Goal: Transaction & Acquisition: Book appointment/travel/reservation

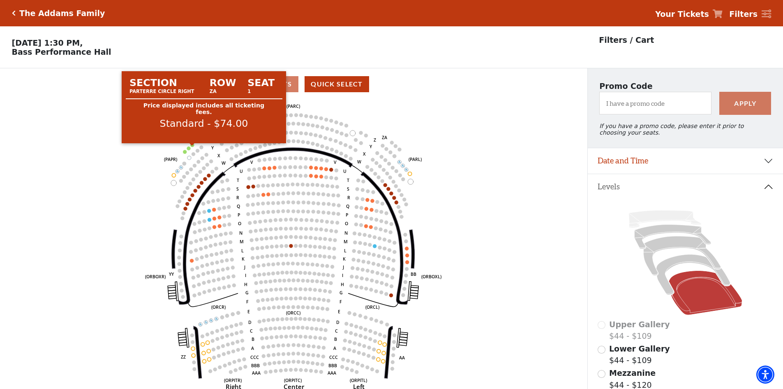
click at [193, 147] on circle at bounding box center [193, 145] width 4 height 4
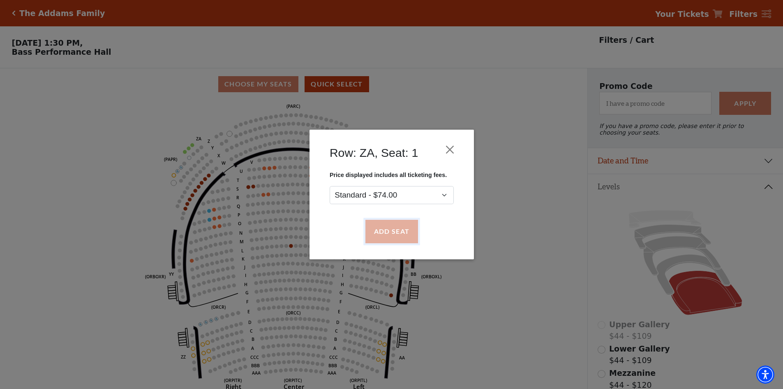
click at [388, 232] on button "Add Seat" at bounding box center [391, 231] width 53 height 23
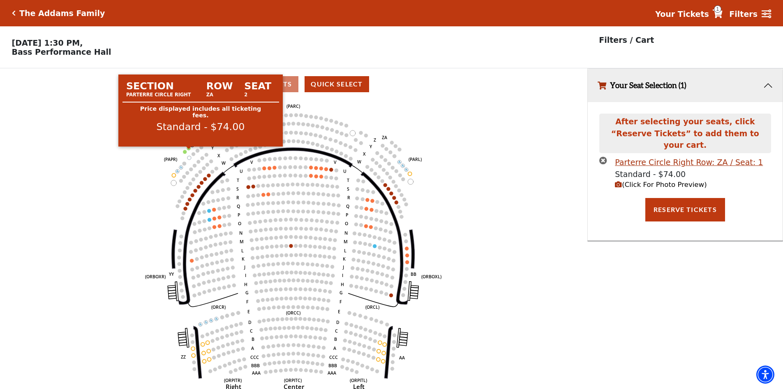
click at [190, 150] on circle at bounding box center [189, 148] width 4 height 4
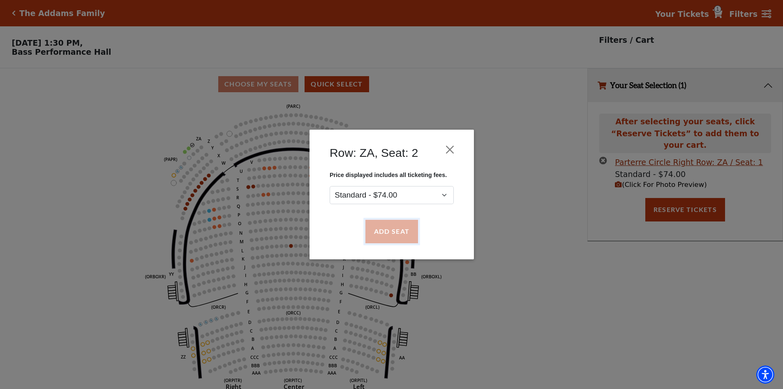
click at [404, 234] on button "Add Seat" at bounding box center [391, 231] width 53 height 23
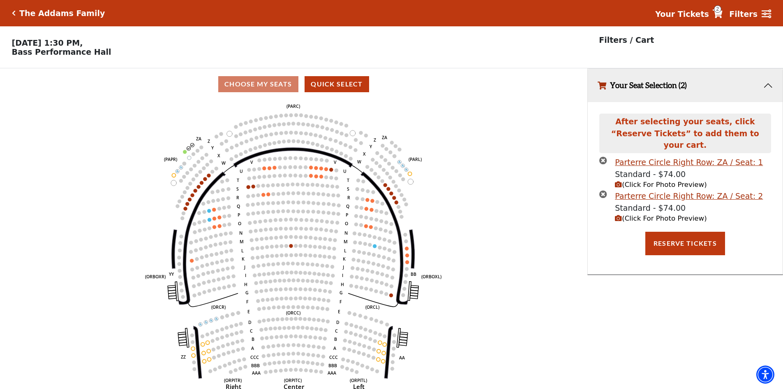
click at [659, 180] on span "(Click For Photo Preview)" at bounding box center [661, 184] width 92 height 8
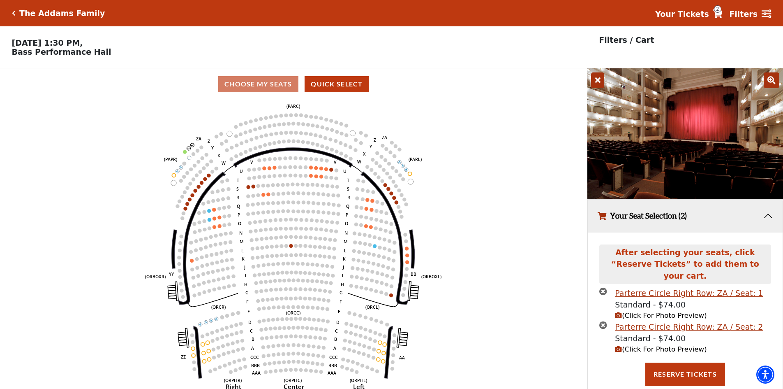
click at [604, 287] on icon "times-circle" at bounding box center [603, 291] width 8 height 8
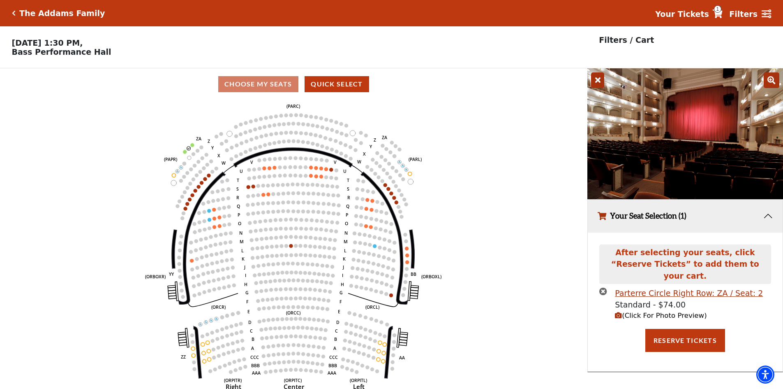
click at [603, 287] on icon "times-circle" at bounding box center [603, 291] width 8 height 8
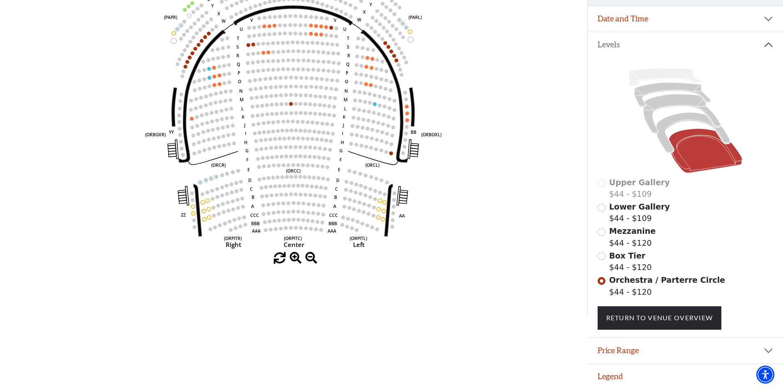
scroll to position [148, 0]
click at [602, 231] on input "Mezzanine$44 - $120\a" at bounding box center [602, 232] width 8 height 8
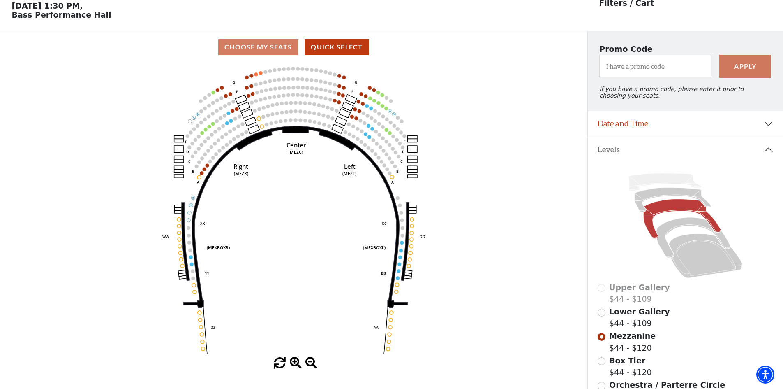
scroll to position [38, 0]
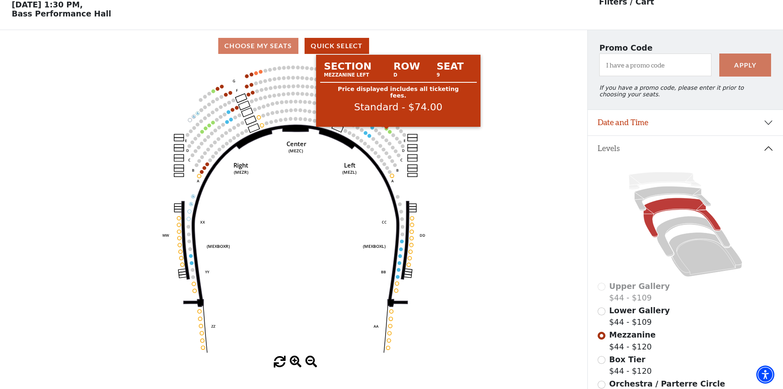
click at [387, 130] on circle at bounding box center [387, 129] width 4 height 4
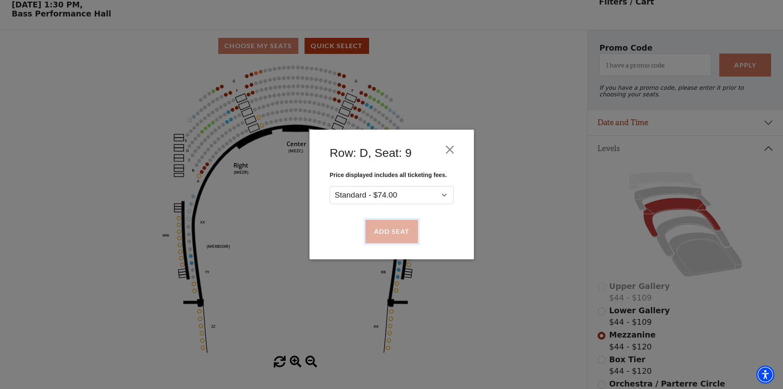
click at [387, 231] on button "Add Seat" at bounding box center [391, 231] width 53 height 23
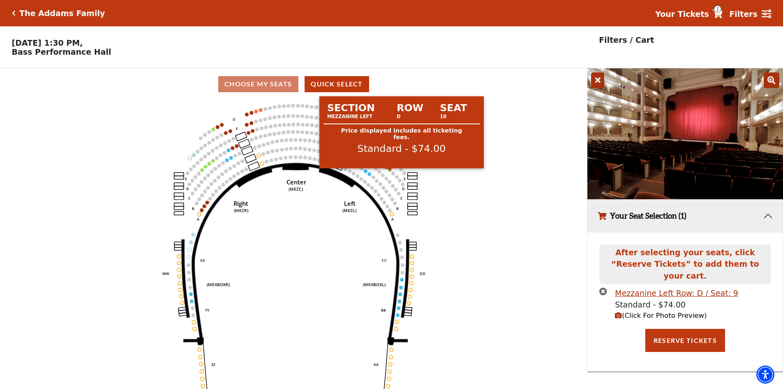
click at [391, 172] on circle at bounding box center [390, 170] width 4 height 4
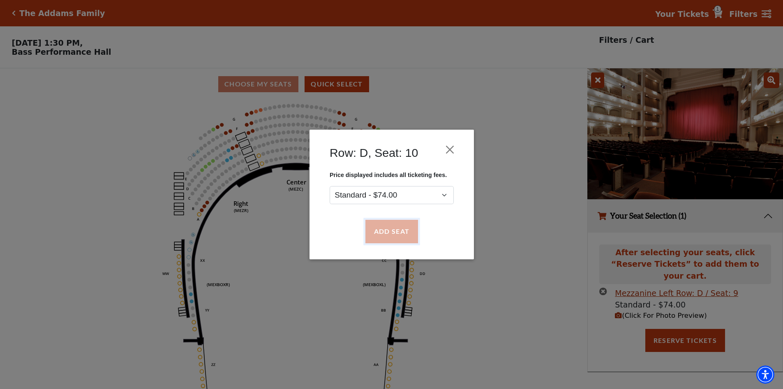
click at [390, 229] on button "Add Seat" at bounding box center [391, 231] width 53 height 23
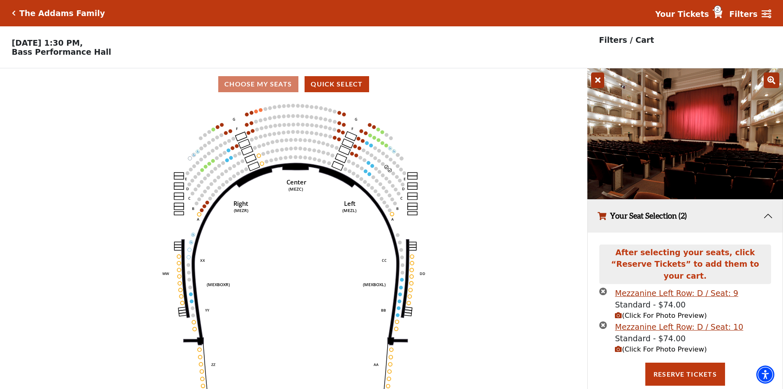
scroll to position [20, 0]
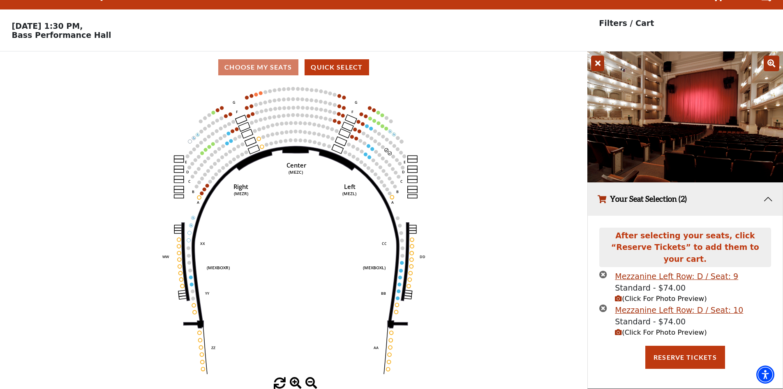
click at [602, 270] on icon "times-circle" at bounding box center [603, 274] width 8 height 8
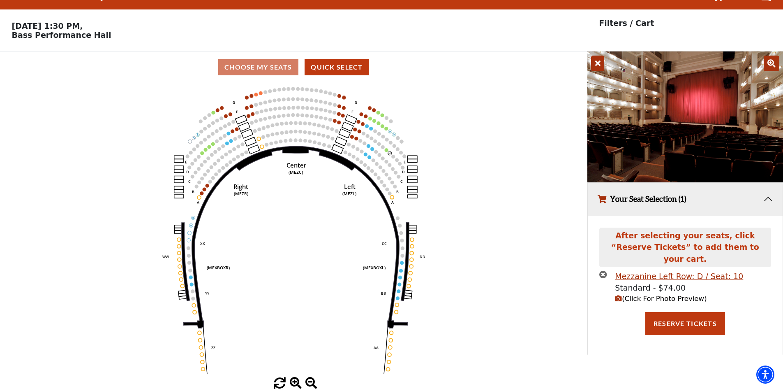
click at [603, 270] on icon "times-circle" at bounding box center [603, 274] width 8 height 8
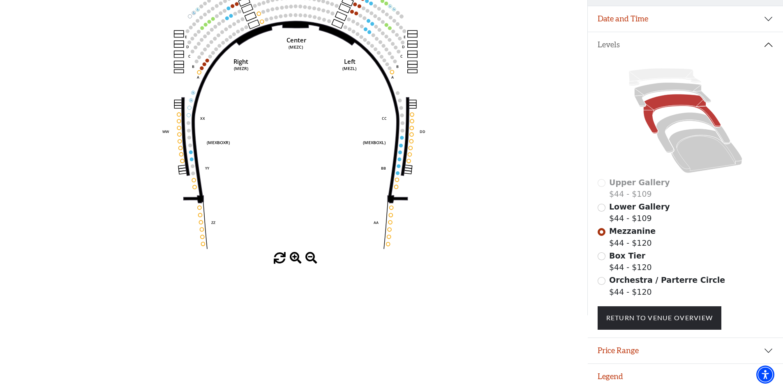
scroll to position [148, 0]
click at [602, 279] on input "Orchestra / Parterre Circle$44 - $120\a" at bounding box center [602, 281] width 8 height 8
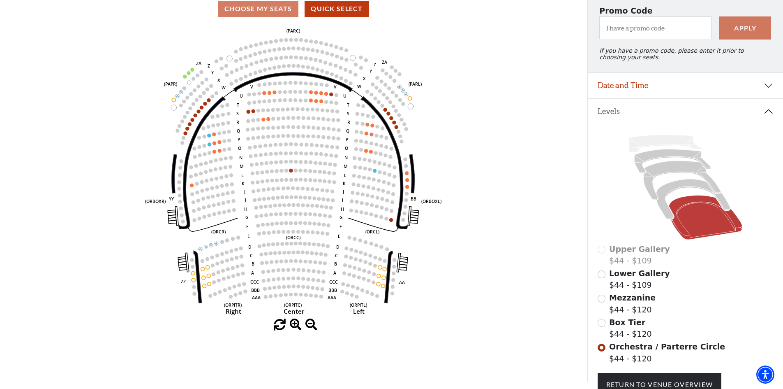
scroll to position [0, 0]
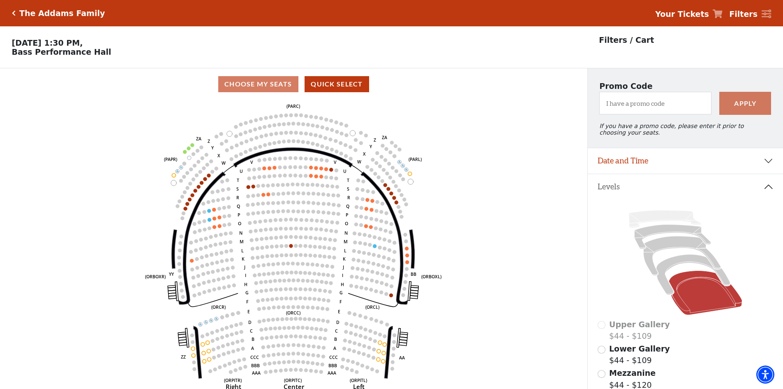
click at [193, 147] on circle at bounding box center [193, 145] width 4 height 4
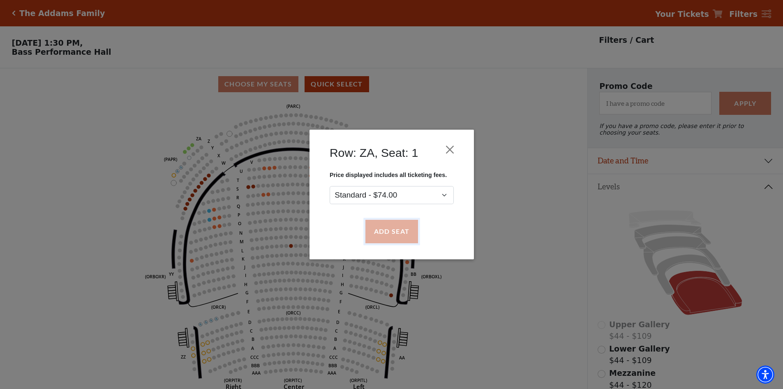
click at [398, 232] on button "Add Seat" at bounding box center [391, 231] width 53 height 23
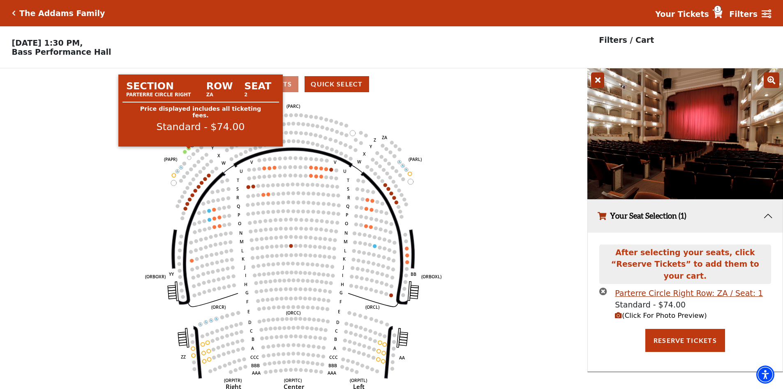
click at [188, 150] on circle at bounding box center [189, 148] width 4 height 4
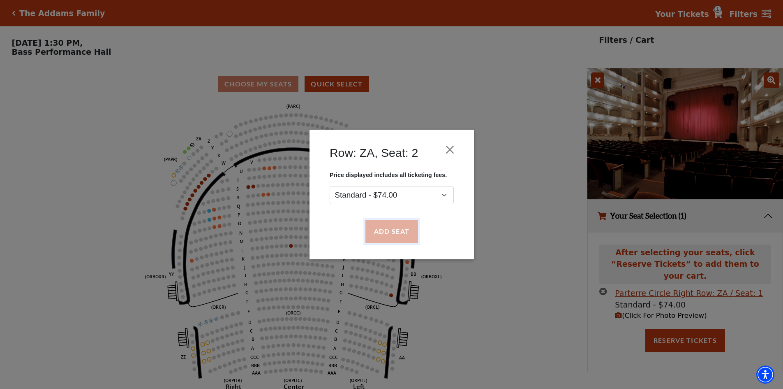
click at [405, 234] on button "Add Seat" at bounding box center [391, 231] width 53 height 23
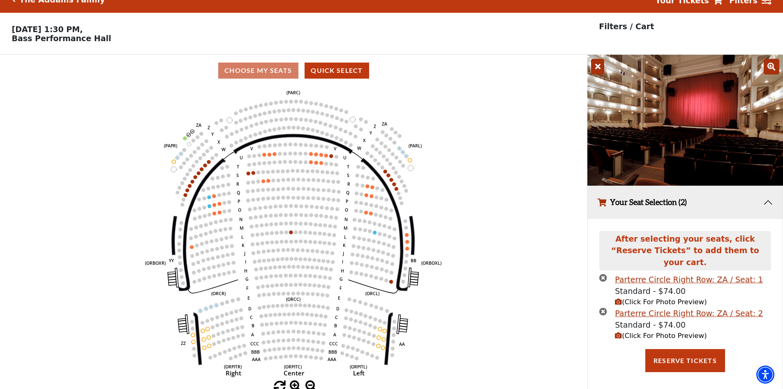
scroll to position [20, 0]
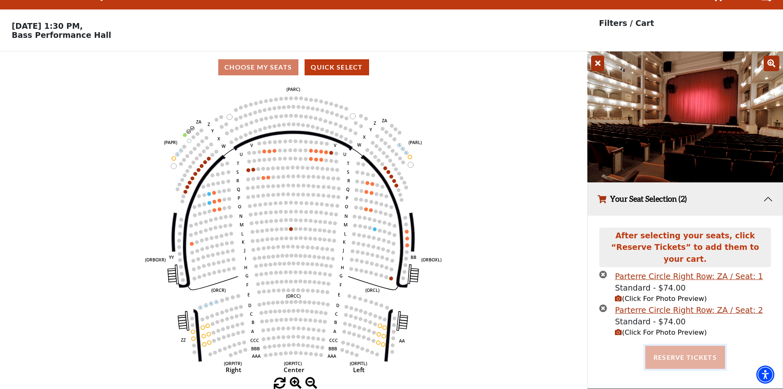
click at [689, 348] on button "Reserve Tickets" at bounding box center [685, 356] width 80 height 23
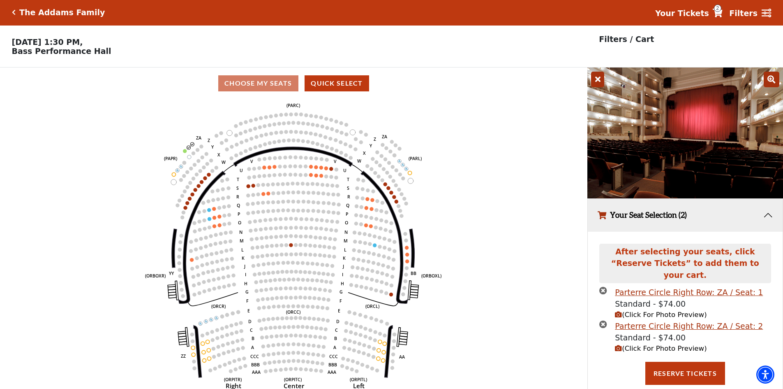
scroll to position [0, 0]
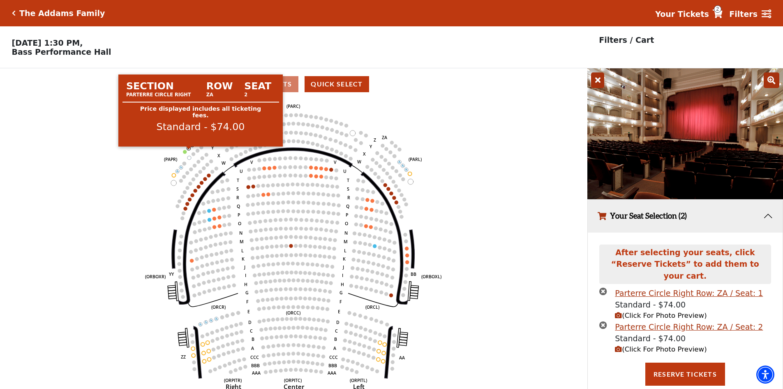
click at [190, 150] on circle at bounding box center [189, 148] width 4 height 4
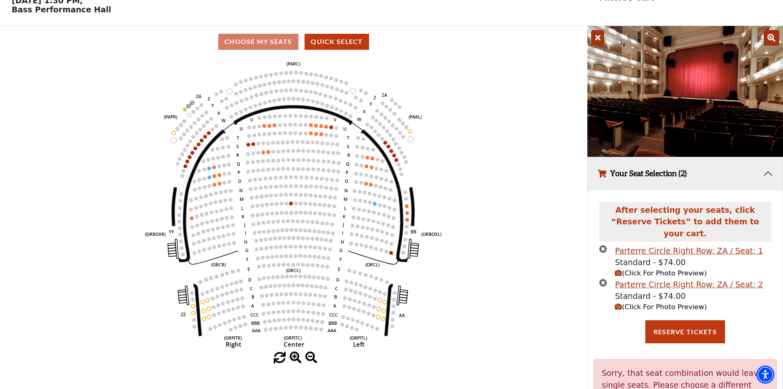
scroll to position [20, 0]
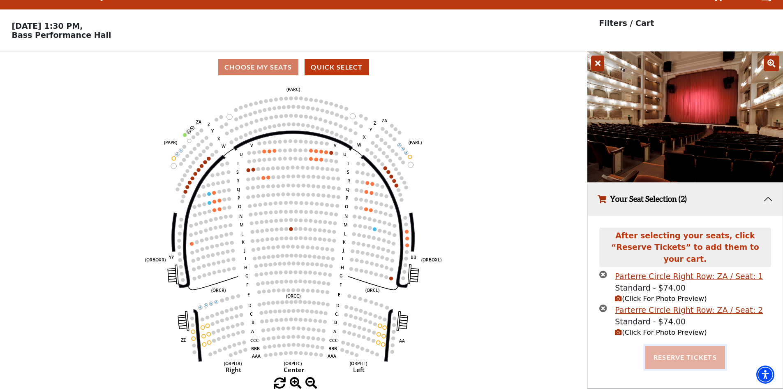
click at [666, 345] on button "Reserve Tickets" at bounding box center [685, 356] width 80 height 23
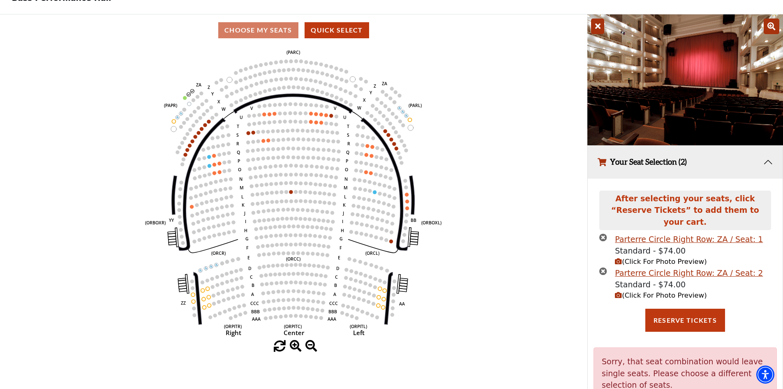
scroll to position [83, 0]
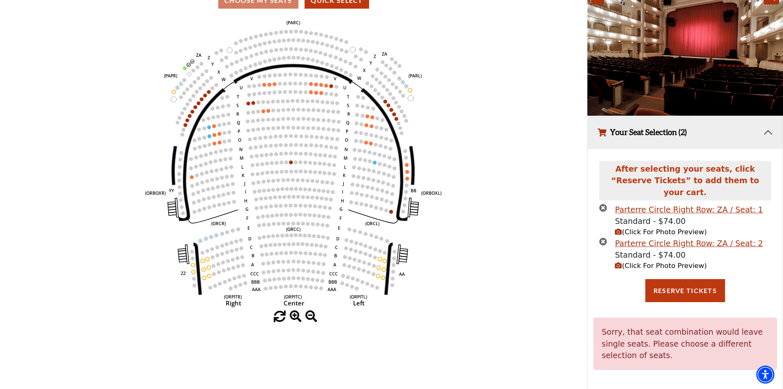
click at [188, 67] on circle at bounding box center [189, 65] width 4 height 4
click at [604, 237] on icon "times-circle" at bounding box center [603, 241] width 8 height 8
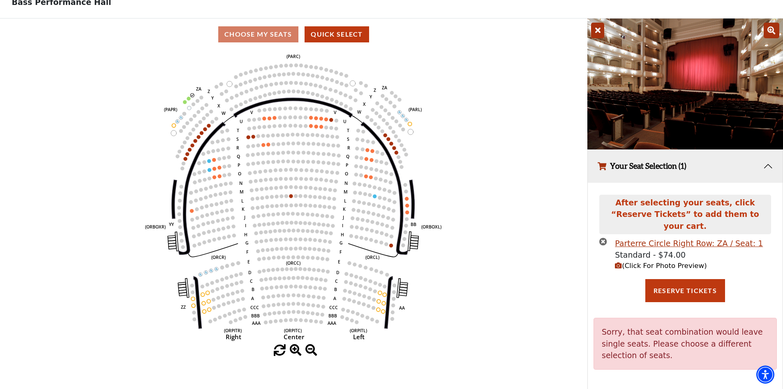
click at [602, 237] on icon "times-circle" at bounding box center [603, 241] width 8 height 8
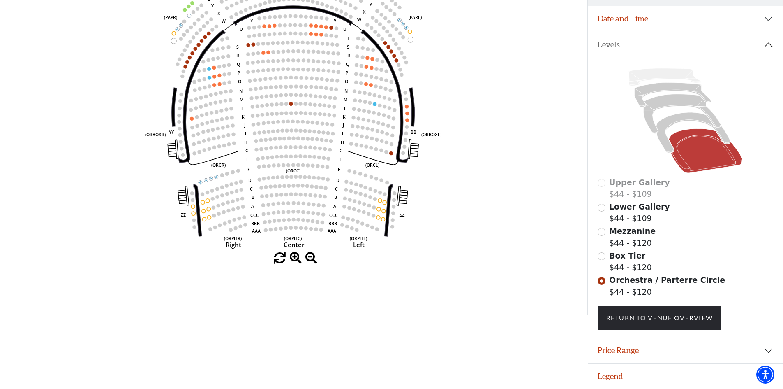
scroll to position [24, 0]
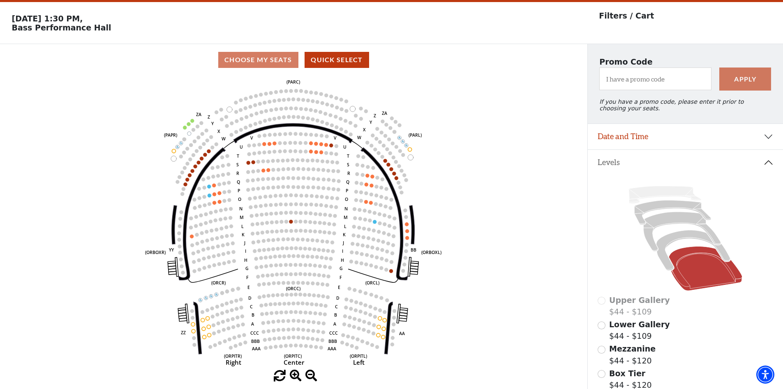
click at [184, 129] on circle at bounding box center [185, 127] width 4 height 4
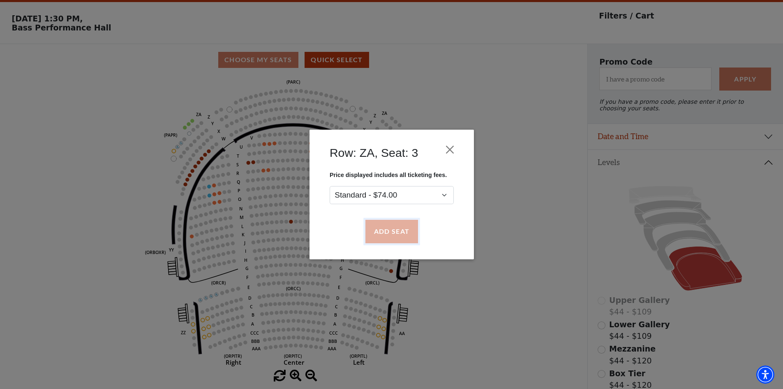
click at [398, 237] on button "Add Seat" at bounding box center [391, 231] width 53 height 23
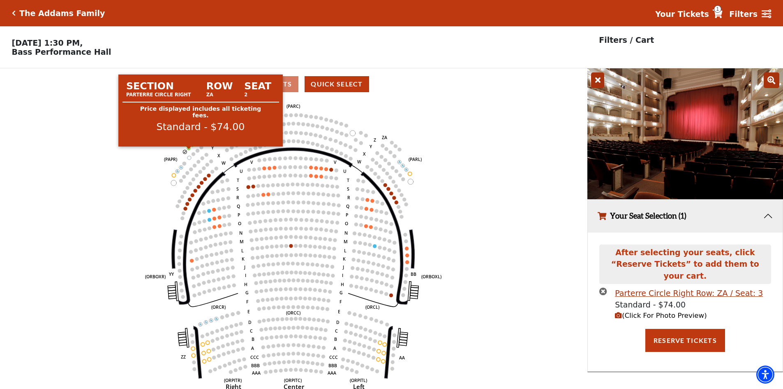
click at [189, 150] on circle at bounding box center [189, 148] width 4 height 4
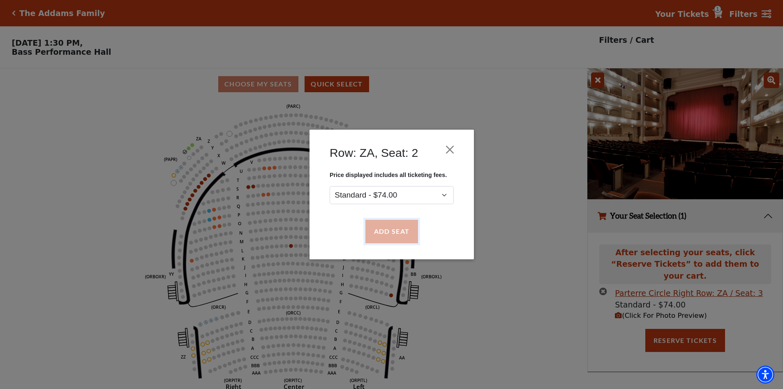
click at [391, 226] on button "Add Seat" at bounding box center [391, 231] width 53 height 23
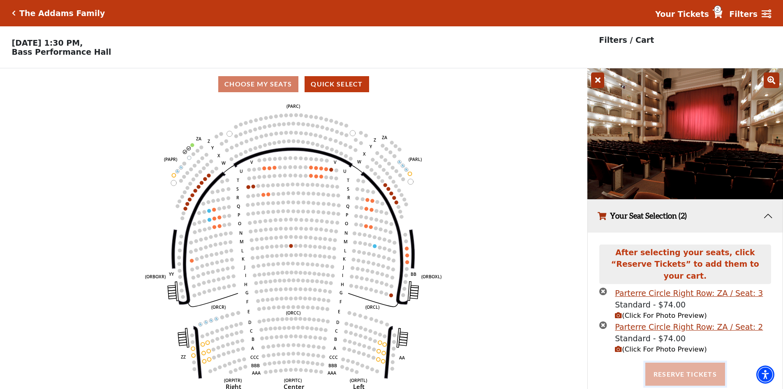
click at [708, 369] on button "Reserve Tickets" at bounding box center [685, 373] width 80 height 23
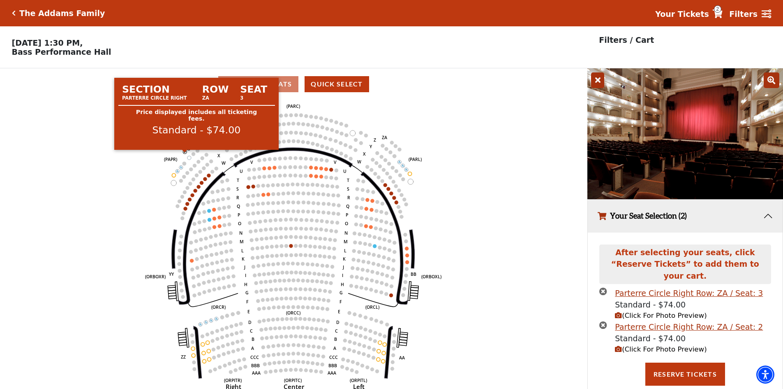
click at [184, 153] on circle at bounding box center [185, 152] width 4 height 4
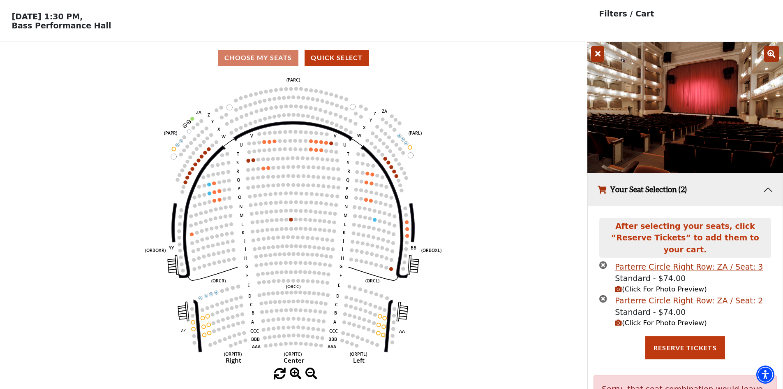
scroll to position [41, 0]
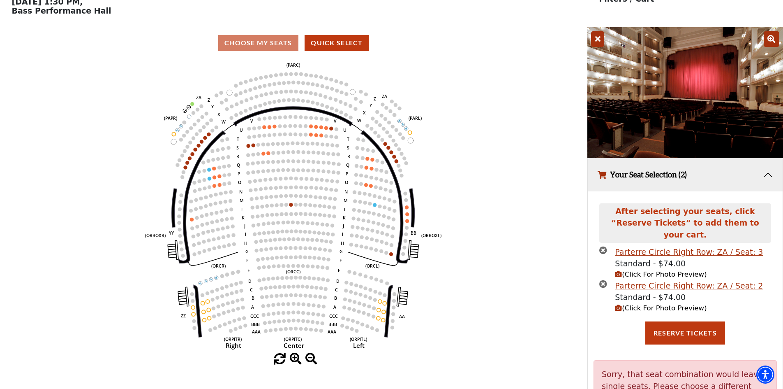
click at [604, 246] on icon "times-circle" at bounding box center [603, 250] width 8 height 8
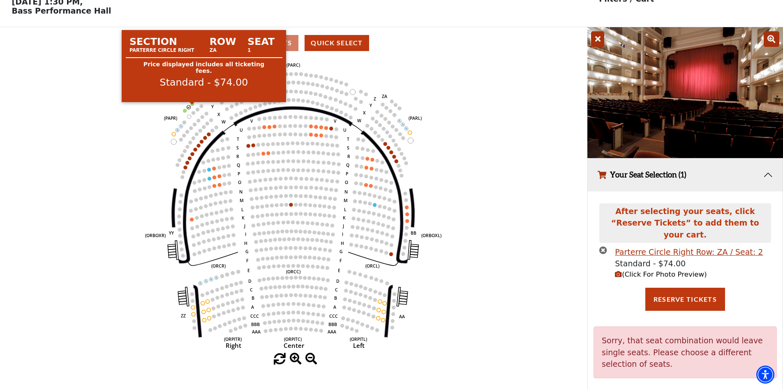
click at [192, 106] on circle at bounding box center [193, 104] width 4 height 4
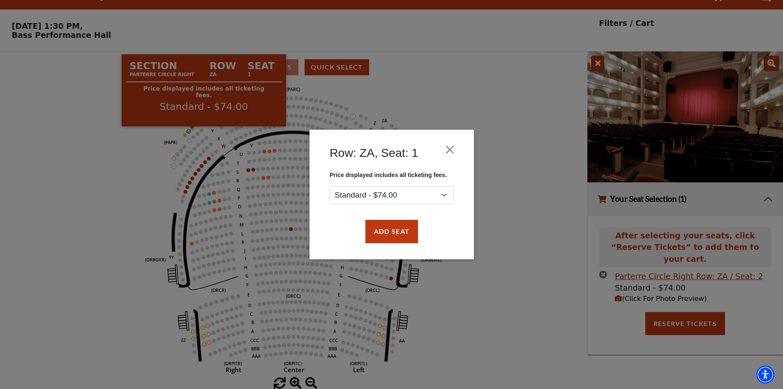
scroll to position [20, 0]
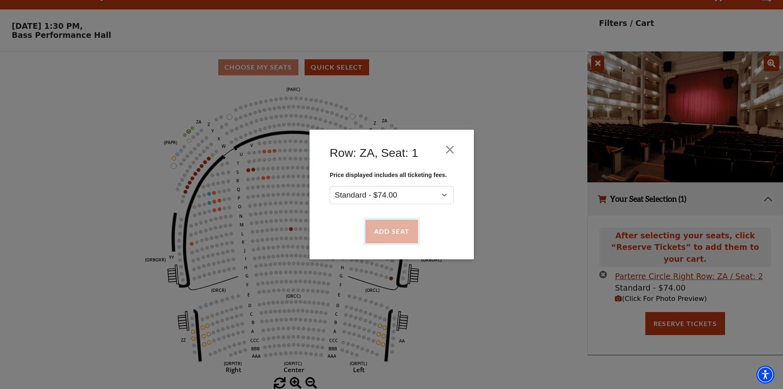
click at [386, 234] on button "Add Seat" at bounding box center [391, 231] width 53 height 23
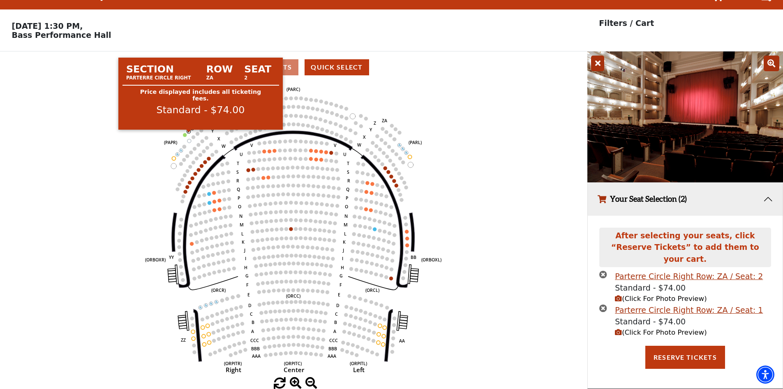
click at [189, 131] on circle at bounding box center [189, 132] width 4 height 4
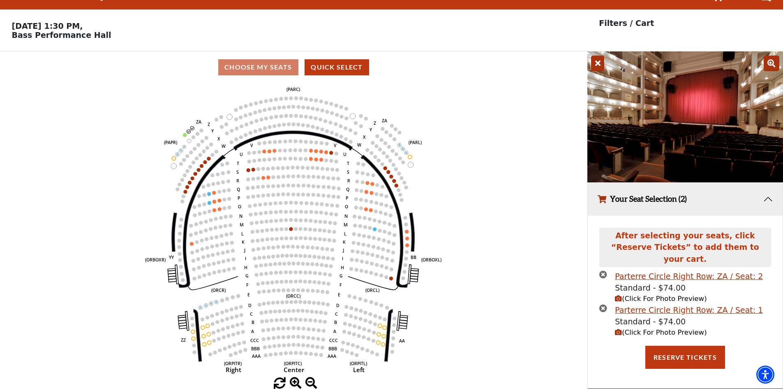
click at [603, 270] on icon "times-circle" at bounding box center [603, 274] width 8 height 8
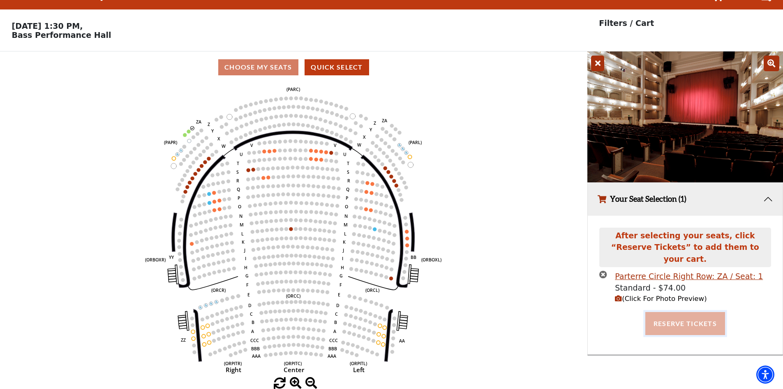
click at [692, 312] on button "Reserve Tickets" at bounding box center [685, 323] width 80 height 23
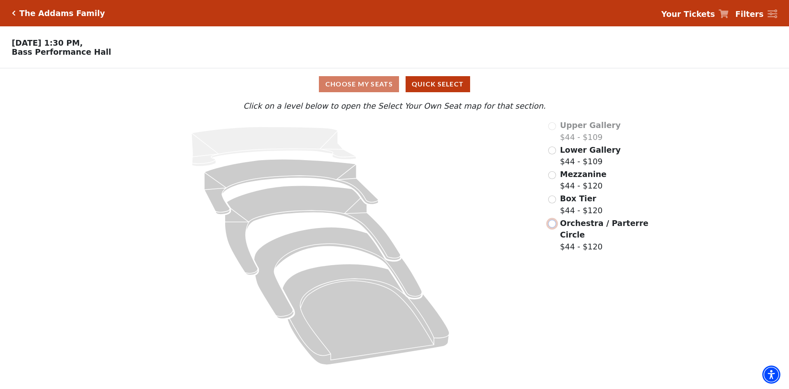
click at [553, 227] on input "Orchestra / Parterre Circle$44 - $120\a" at bounding box center [552, 224] width 8 height 8
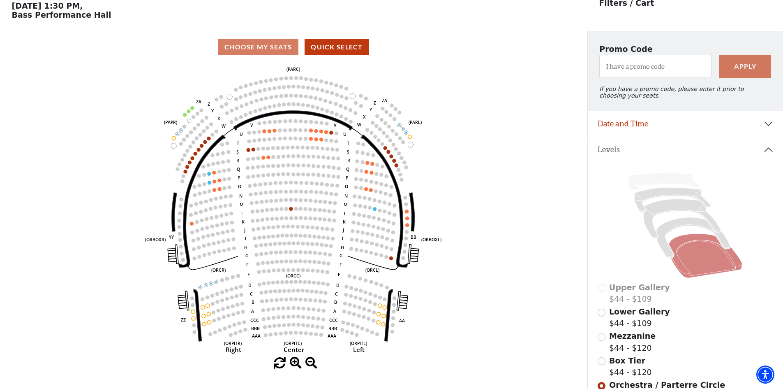
scroll to position [38, 0]
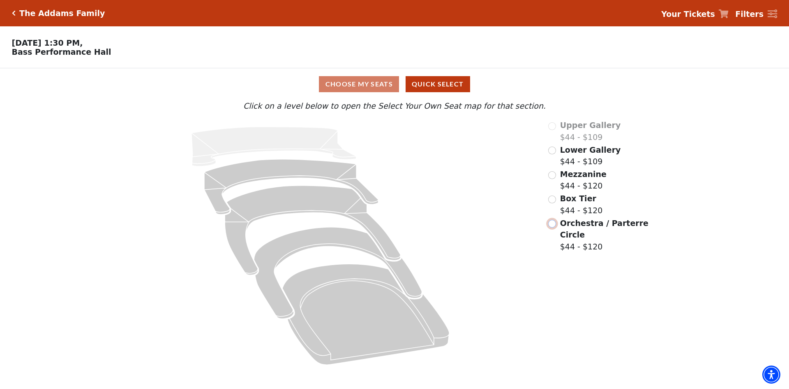
click at [551, 227] on input "Orchestra / Parterre Circle$44 - $120\a" at bounding box center [552, 224] width 8 height 8
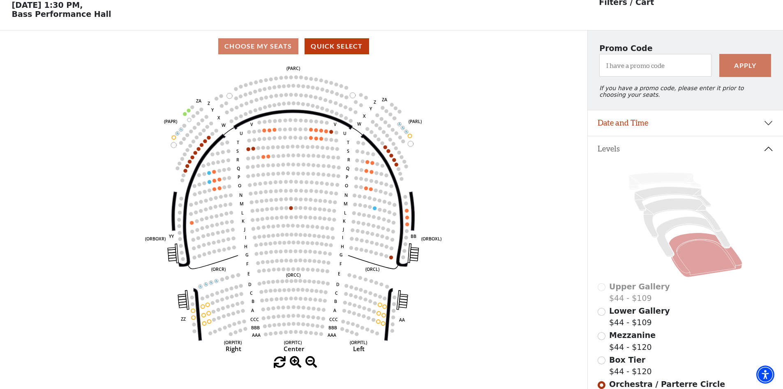
scroll to position [38, 0]
click at [188, 112] on circle at bounding box center [189, 110] width 4 height 4
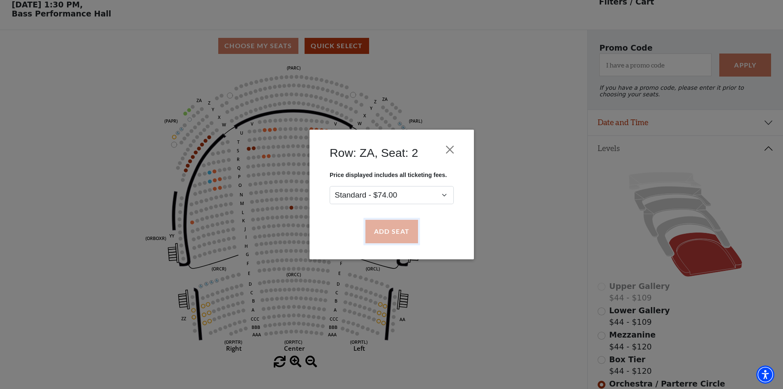
click at [393, 235] on button "Add Seat" at bounding box center [391, 231] width 53 height 23
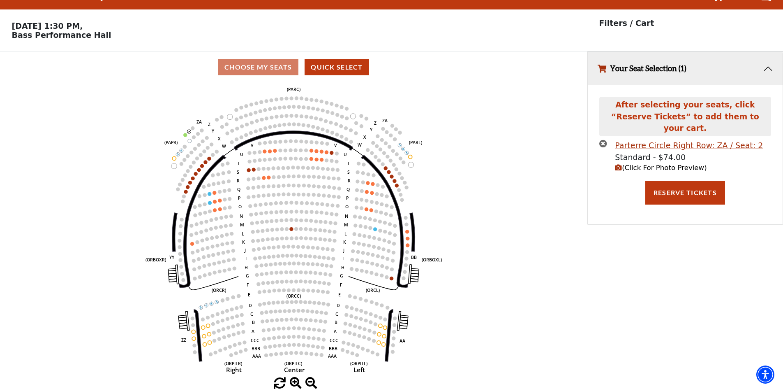
scroll to position [0, 0]
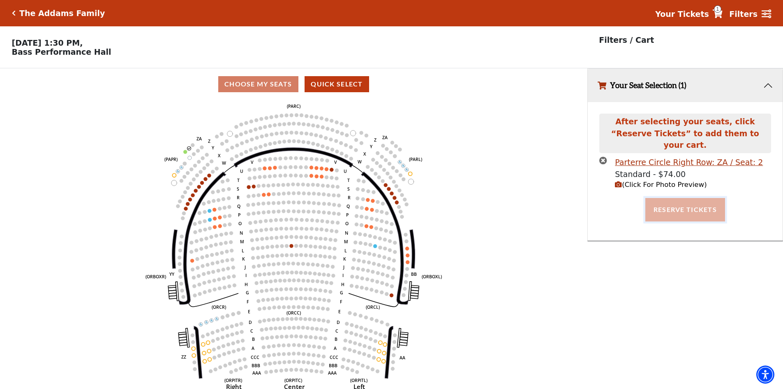
click at [662, 203] on button "Reserve Tickets" at bounding box center [685, 209] width 80 height 23
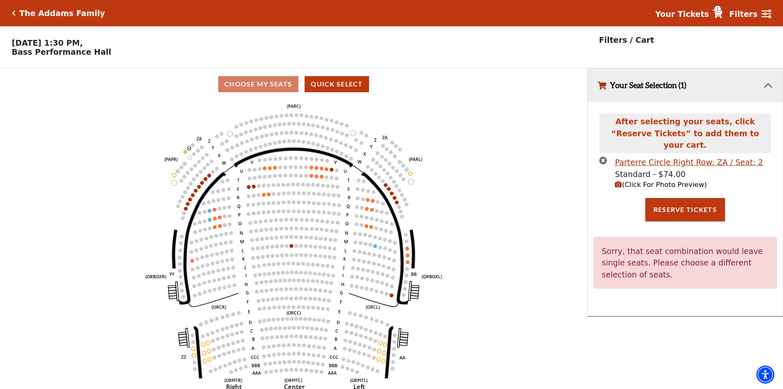
click at [770, 87] on button "Your Seat Selection (1)" at bounding box center [685, 85] width 195 height 33
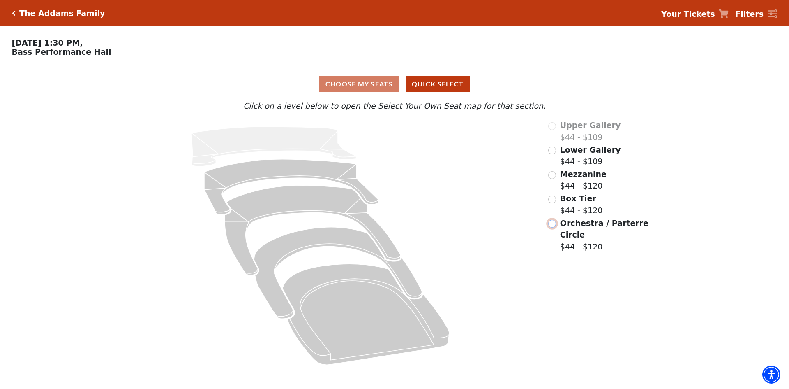
click at [555, 227] on input "Orchestra / Parterre Circle$44 - $120\a" at bounding box center [552, 224] width 8 height 8
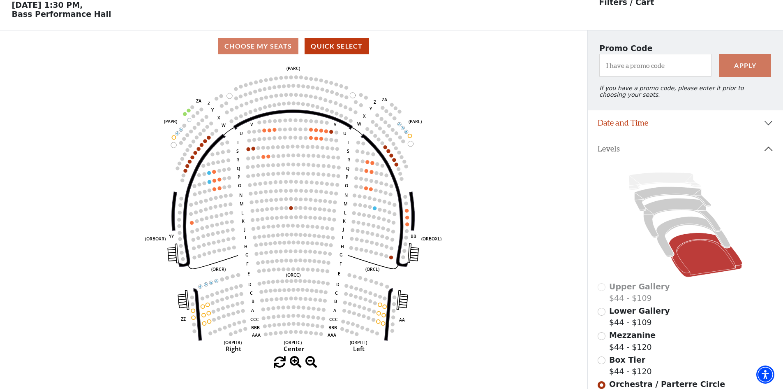
scroll to position [38, 0]
